Goal: Task Accomplishment & Management: Use online tool/utility

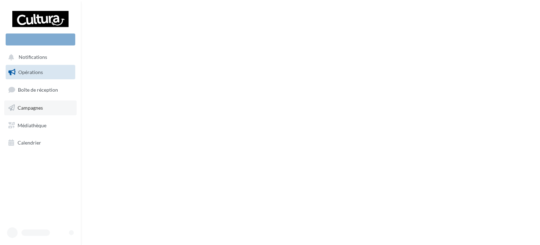
click at [49, 104] on link "Campagnes" at bounding box center [40, 107] width 72 height 15
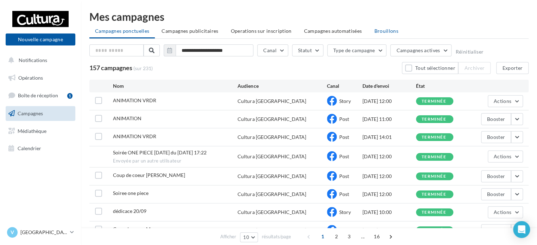
click at [383, 33] on span "Brouillons" at bounding box center [386, 31] width 24 height 6
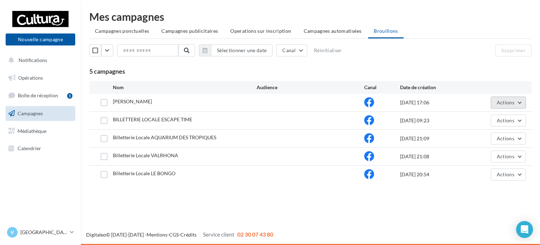
click at [500, 99] on span "Actions" at bounding box center [506, 102] width 18 height 6
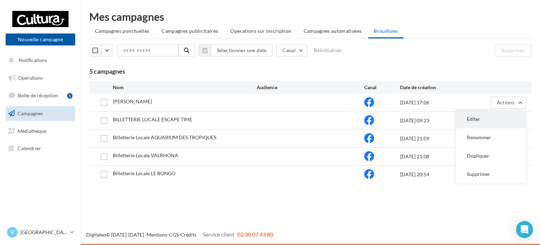
click at [486, 114] on button "Editer" at bounding box center [491, 119] width 70 height 18
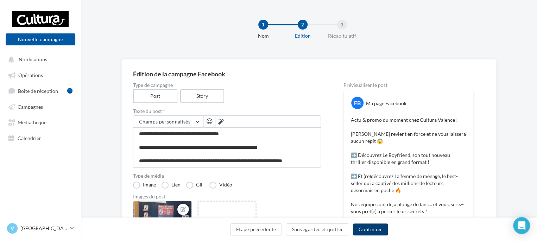
click at [373, 230] on button "Continuer" at bounding box center [370, 229] width 35 height 12
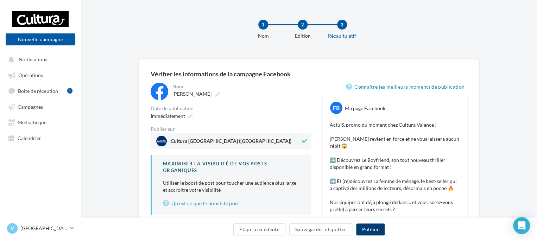
click at [373, 230] on button "Publier" at bounding box center [370, 229] width 28 height 12
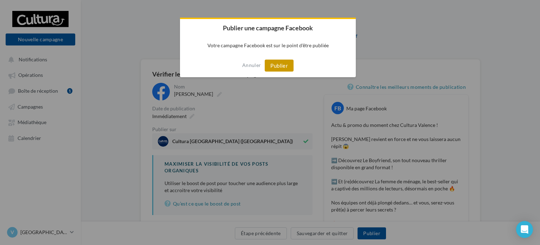
click at [280, 68] on button "Publier" at bounding box center [279, 65] width 29 height 12
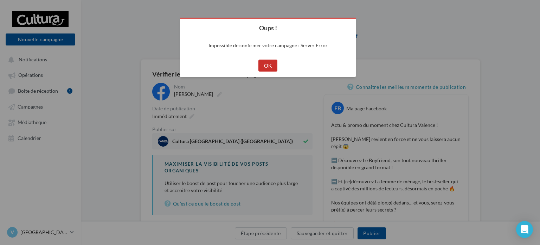
click at [280, 68] on div "Cancel OK" at bounding box center [268, 65] width 176 height 23
click at [269, 62] on button "OK" at bounding box center [268, 65] width 19 height 12
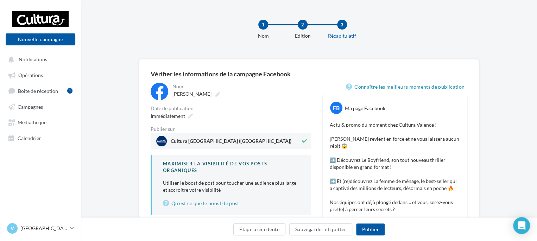
scroll to position [70, 0]
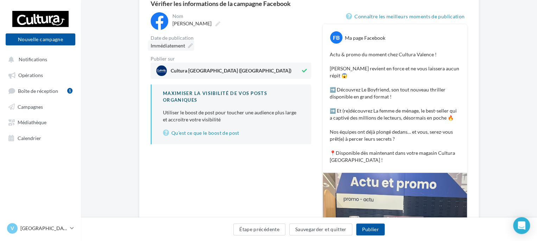
click at [184, 44] on span "Immédiatement" at bounding box center [168, 46] width 34 height 6
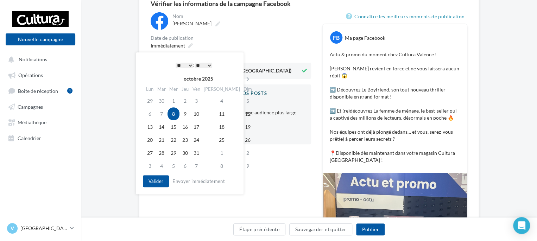
click at [206, 63] on select "** ** ** ** ** **" at bounding box center [204, 66] width 18 height 6
click at [164, 178] on button "Valider" at bounding box center [156, 181] width 26 height 12
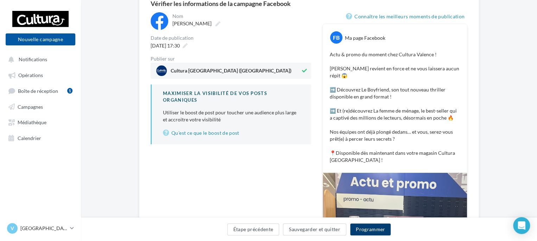
click at [355, 226] on button "Programmer" at bounding box center [370, 229] width 41 height 12
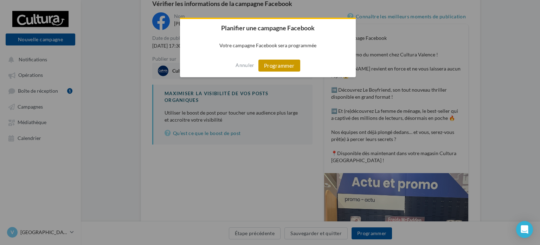
click at [291, 67] on button "Programmer" at bounding box center [280, 65] width 42 height 12
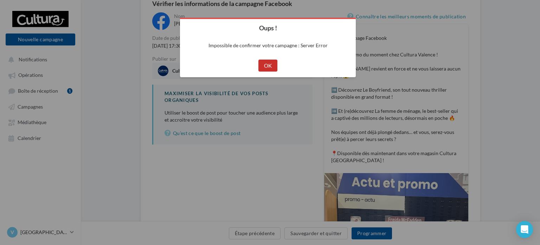
click at [266, 63] on button "OK" at bounding box center [268, 65] width 19 height 12
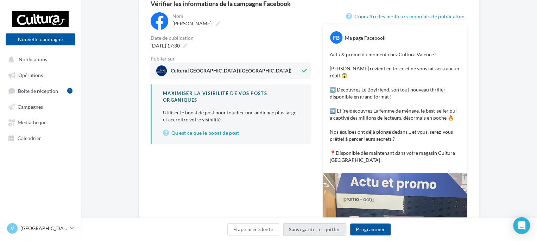
click at [299, 228] on button "Sauvegarder et quitter" at bounding box center [314, 229] width 63 height 12
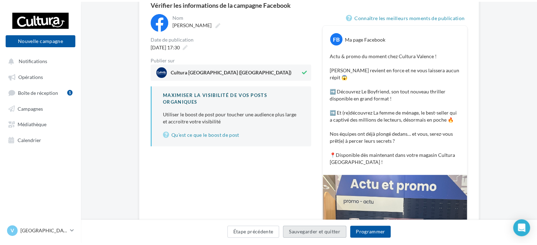
scroll to position [11, 0]
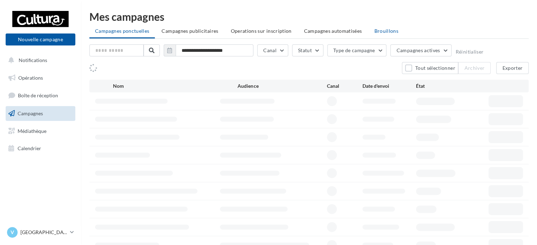
click at [382, 29] on span "Brouillons" at bounding box center [386, 31] width 24 height 6
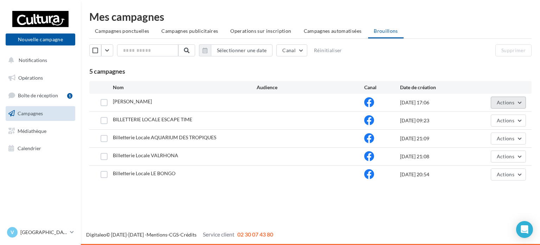
click at [514, 102] on span "Actions" at bounding box center [506, 102] width 18 height 6
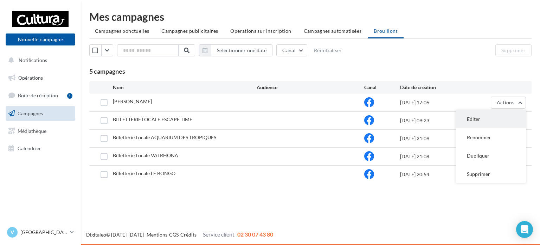
click at [481, 116] on button "Editer" at bounding box center [491, 119] width 70 height 18
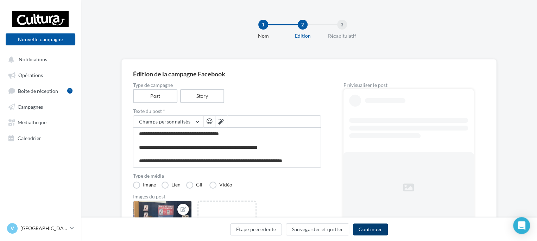
click at [374, 228] on button "Continuer" at bounding box center [370, 229] width 35 height 12
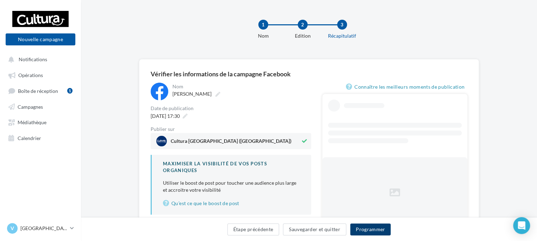
click at [368, 232] on button "Programmer" at bounding box center [370, 229] width 41 height 12
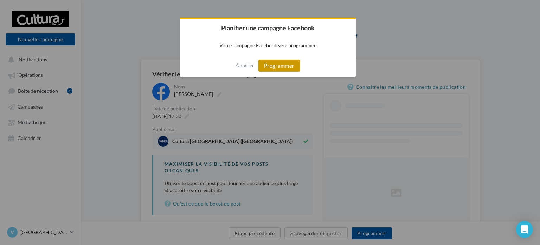
click at [293, 62] on button "Programmer" at bounding box center [280, 65] width 42 height 12
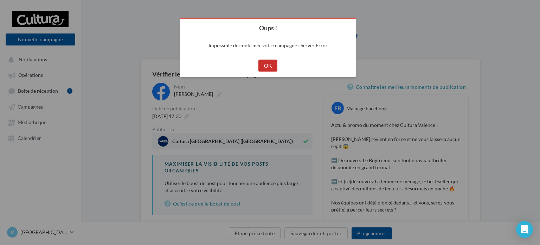
drag, startPoint x: 269, startPoint y: 69, endPoint x: 263, endPoint y: 70, distance: 5.8
click at [268, 72] on div "Cancel OK" at bounding box center [268, 65] width 176 height 23
click at [276, 68] on button "OK" at bounding box center [268, 65] width 19 height 12
